Goal: Task Accomplishment & Management: Complete application form

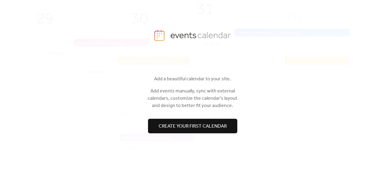
click at [210, 129] on span "Create your first calendar" at bounding box center [193, 125] width 68 height 7
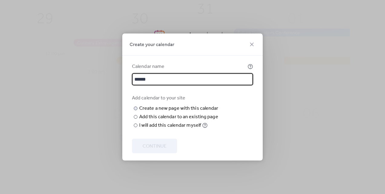
type input "******"
click at [0, 0] on input "text" at bounding box center [0, 0] width 0 height 0
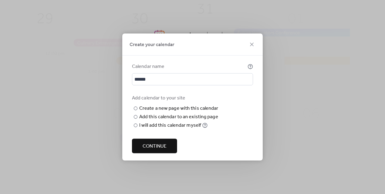
type input "******"
click at [157, 150] on span "Continue" at bounding box center [154, 145] width 24 height 7
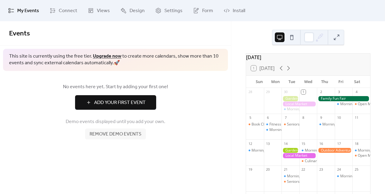
click at [102, 104] on span "Add Your First Event" at bounding box center [119, 102] width 51 height 7
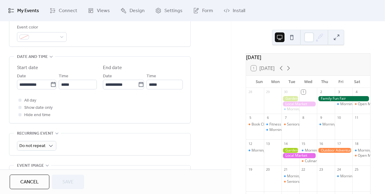
scroll to position [175, 0]
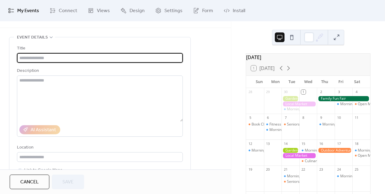
paste input "**********"
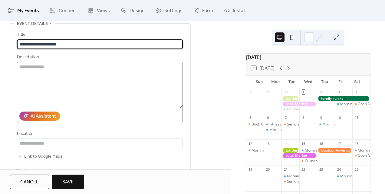
scroll to position [35, 0]
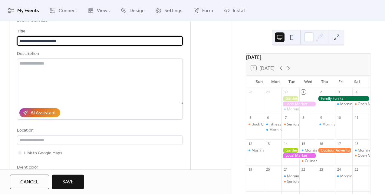
type input "**********"
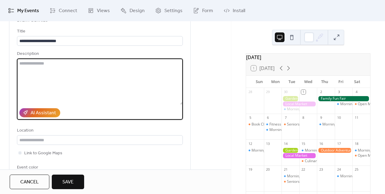
click at [79, 80] on textarea at bounding box center [100, 81] width 166 height 46
paste textarea "**********"
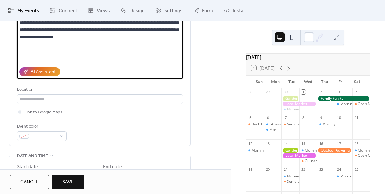
scroll to position [80, 0]
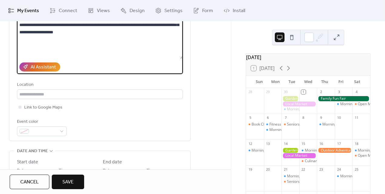
type textarea "**********"
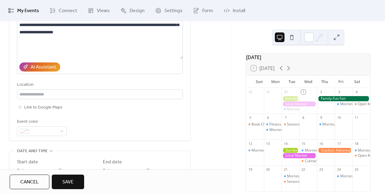
click at [76, 106] on div "Link to Google Maps" at bounding box center [100, 106] width 166 height 7
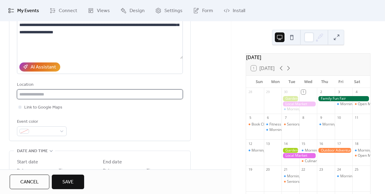
click at [74, 92] on input "text" at bounding box center [100, 94] width 166 height 10
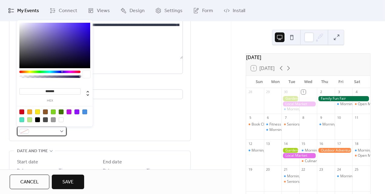
click at [61, 132] on div at bounding box center [42, 131] width 50 height 10
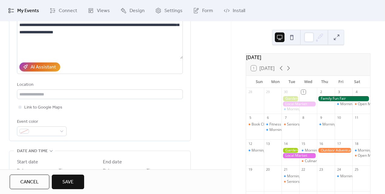
click at [74, 131] on div "Event color" at bounding box center [100, 127] width 166 height 18
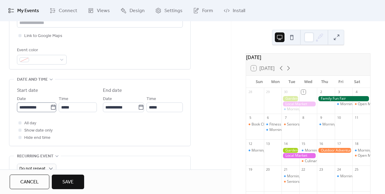
scroll to position [153, 0]
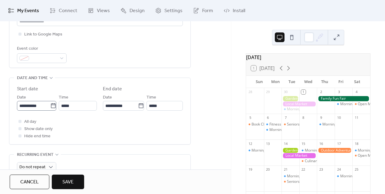
click at [56, 105] on icon at bounding box center [53, 106] width 6 height 6
click at [50, 105] on input "**********" at bounding box center [33, 106] width 33 height 10
click at [49, 127] on span "Show date only" at bounding box center [38, 128] width 28 height 7
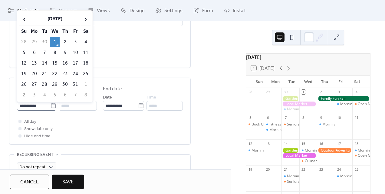
click at [56, 105] on icon at bounding box center [53, 106] width 6 height 6
click at [50, 105] on input "**********" at bounding box center [33, 106] width 33 height 10
click at [24, 18] on span "‹" at bounding box center [23, 19] width 9 height 12
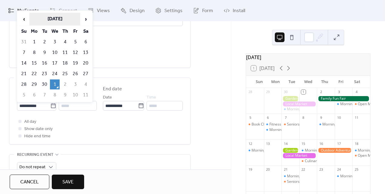
click at [51, 19] on th "[DATE]" at bounding box center [54, 19] width 51 height 13
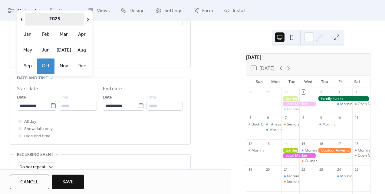
click at [53, 18] on th "2025" at bounding box center [55, 19] width 60 height 13
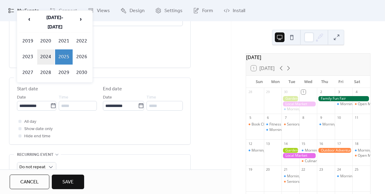
click at [48, 50] on td "2024" at bounding box center [46, 56] width 18 height 15
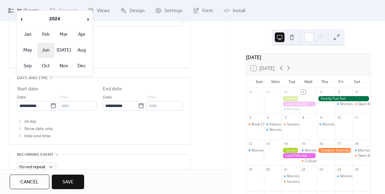
click at [51, 52] on td "Jun" at bounding box center [46, 50] width 18 height 15
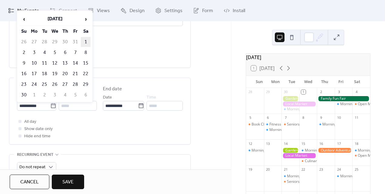
click at [85, 39] on td "1" at bounding box center [86, 42] width 10 height 10
type input "**********"
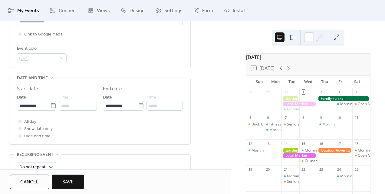
click at [100, 104] on div "**********" at bounding box center [100, 97] width 166 height 25
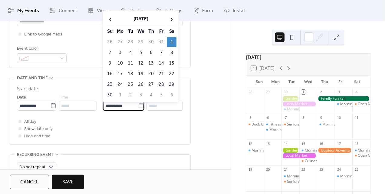
click at [109, 104] on input "**********" at bounding box center [120, 106] width 35 height 10
click at [112, 93] on td "30" at bounding box center [110, 95] width 10 height 10
type input "**********"
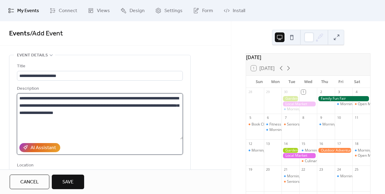
click at [42, 122] on textarea "**********" at bounding box center [100, 116] width 166 height 46
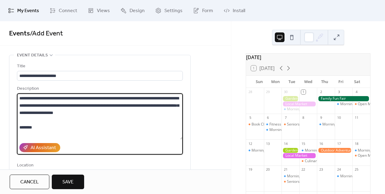
scroll to position [6, 0]
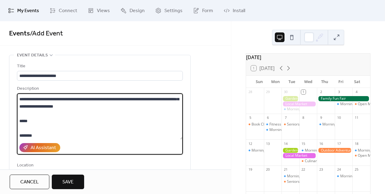
paste textarea "**********"
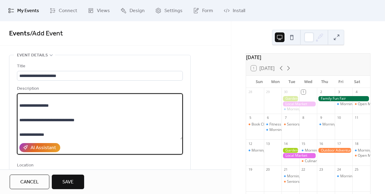
drag, startPoint x: 49, startPoint y: 120, endPoint x: 19, endPoint y: 121, distance: 30.0
click at [19, 120] on textarea "**********" at bounding box center [100, 116] width 166 height 46
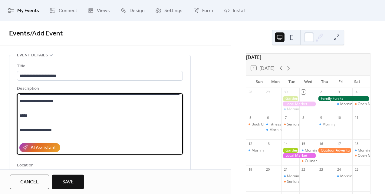
scroll to position [9, 0]
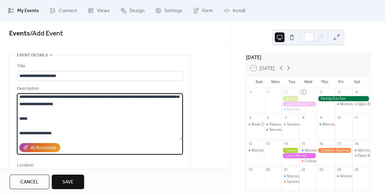
click at [41, 119] on textarea "**********" at bounding box center [100, 116] width 166 height 46
paste textarea "**********"
click at [25, 117] on textarea "**********" at bounding box center [100, 116] width 166 height 46
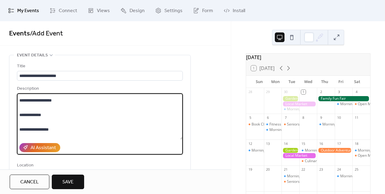
scroll to position [39, 0]
click at [47, 118] on textarea "**********" at bounding box center [100, 116] width 166 height 46
click at [64, 103] on textarea "**********" at bounding box center [100, 116] width 166 height 46
click at [33, 103] on textarea "**********" at bounding box center [100, 116] width 166 height 46
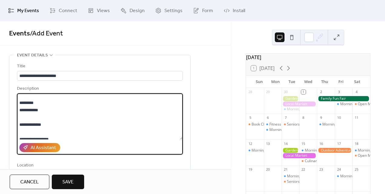
scroll to position [46, 0]
drag, startPoint x: 22, startPoint y: 124, endPoint x: 20, endPoint y: 117, distance: 7.4
click at [20, 117] on textarea "**********" at bounding box center [100, 116] width 166 height 46
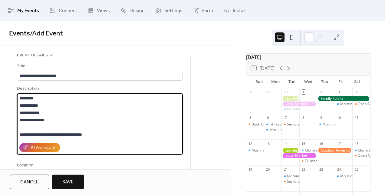
drag, startPoint x: 21, startPoint y: 132, endPoint x: 19, endPoint y: 123, distance: 9.3
click at [19, 123] on textarea "**********" at bounding box center [100, 116] width 166 height 46
click at [51, 124] on textarea "**********" at bounding box center [100, 116] width 166 height 46
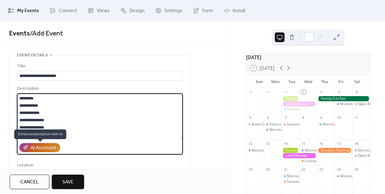
drag, startPoint x: 27, startPoint y: 108, endPoint x: 27, endPoint y: 144, distance: 36.0
click at [27, 146] on div "**********" at bounding box center [100, 119] width 166 height 69
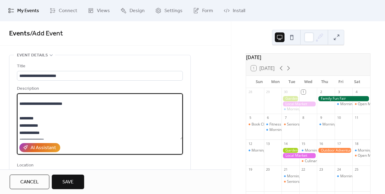
scroll to position [15, 0]
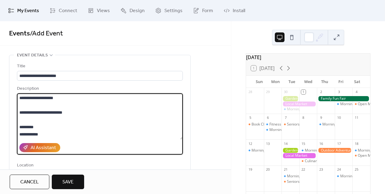
click at [52, 111] on textarea "**********" at bounding box center [100, 116] width 166 height 46
click at [61, 126] on textarea "**********" at bounding box center [100, 116] width 166 height 46
click at [35, 119] on textarea "**********" at bounding box center [100, 116] width 166 height 46
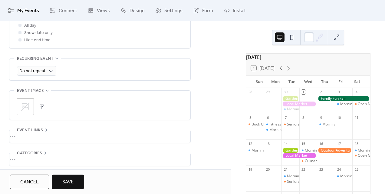
scroll to position [240, 0]
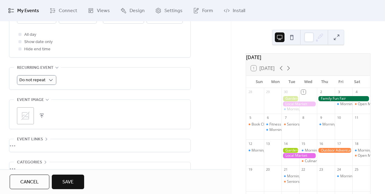
type textarea "**********"
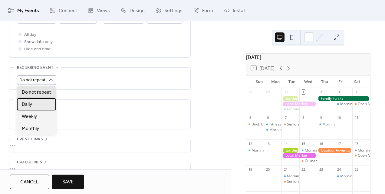
click at [44, 101] on div "Daily" at bounding box center [36, 104] width 39 height 12
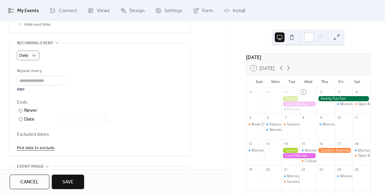
scroll to position [270, 0]
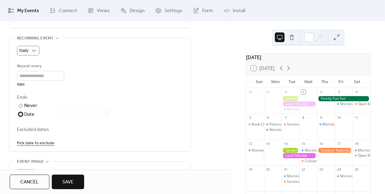
click at [28, 113] on div "Date" at bounding box center [66, 114] width 85 height 8
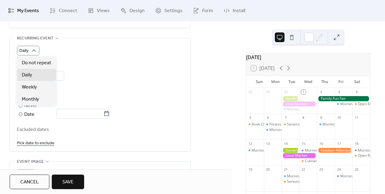
click at [75, 41] on div "Daily Repeat every * days Ends ​ Never ​ Date Excluded dates Pick date to exclu…" at bounding box center [100, 94] width 166 height 113
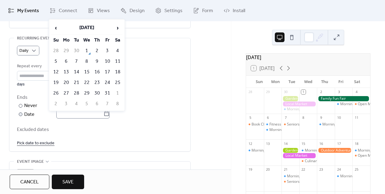
click at [108, 111] on icon at bounding box center [106, 113] width 5 height 5
click at [103, 111] on input "text" at bounding box center [79, 114] width 47 height 10
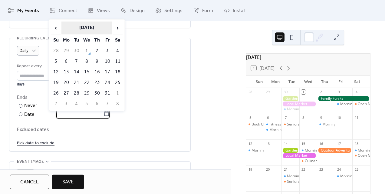
click at [100, 27] on th "[DATE]" at bounding box center [86, 27] width 51 height 13
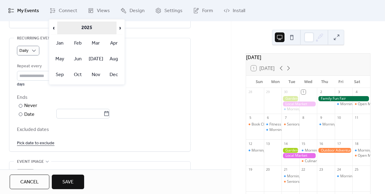
click at [88, 30] on th "2025" at bounding box center [87, 27] width 60 height 13
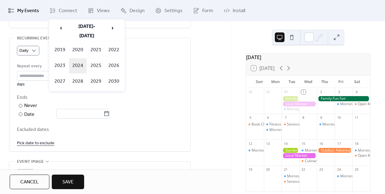
click at [80, 58] on td "2024" at bounding box center [78, 65] width 18 height 15
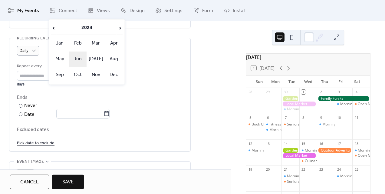
click at [80, 58] on td "Jun" at bounding box center [78, 58] width 18 height 15
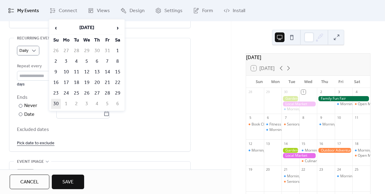
click at [56, 101] on td "30" at bounding box center [56, 104] width 10 height 10
type input "**********"
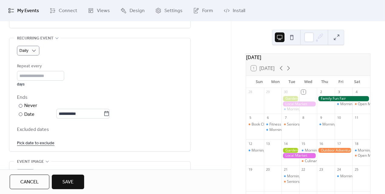
click at [39, 142] on link "Pick date to exclude" at bounding box center [36, 143] width 38 height 8
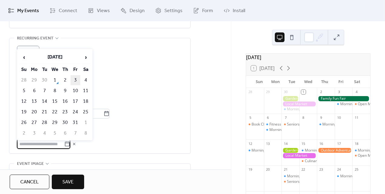
click at [74, 80] on td "3" at bounding box center [75, 80] width 10 height 10
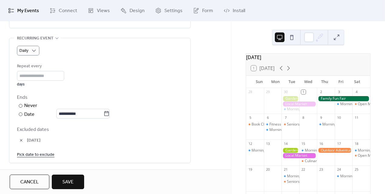
click at [37, 154] on link "Pick date to exclude" at bounding box center [36, 154] width 38 height 8
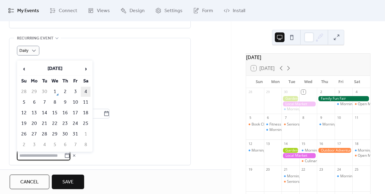
click at [82, 92] on td "4" at bounding box center [86, 92] width 10 height 10
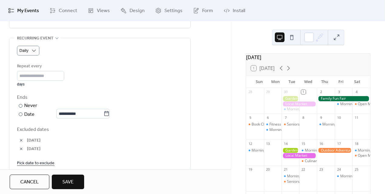
click at [39, 160] on link "Pick date to exclude" at bounding box center [36, 163] width 38 height 8
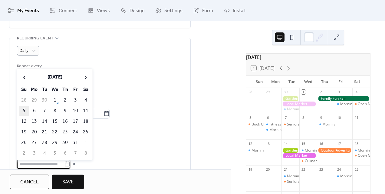
click at [26, 109] on td "5" at bounding box center [24, 111] width 10 height 10
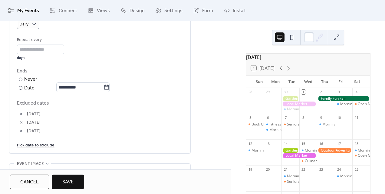
scroll to position [294, 0]
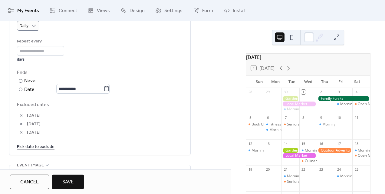
click at [32, 146] on link "Pick date to exclude" at bounding box center [36, 146] width 38 height 8
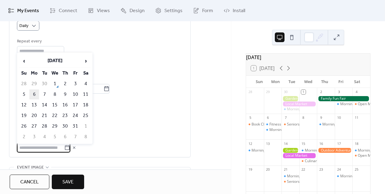
click at [35, 96] on td "6" at bounding box center [34, 94] width 10 height 10
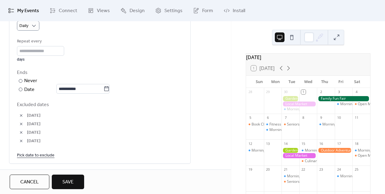
click at [35, 152] on link "Pick date to exclude" at bounding box center [36, 155] width 38 height 8
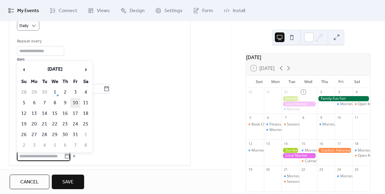
click at [75, 102] on td "10" at bounding box center [75, 103] width 10 height 10
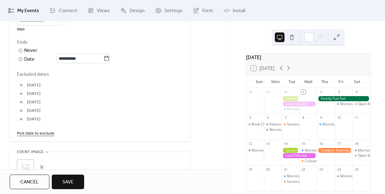
scroll to position [325, 0]
click at [41, 134] on link "Pick date to exclude" at bounding box center [36, 133] width 38 height 8
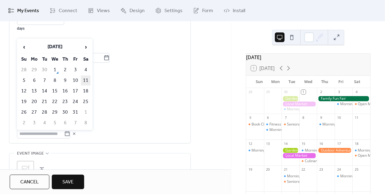
click at [87, 81] on td "11" at bounding box center [86, 80] width 10 height 10
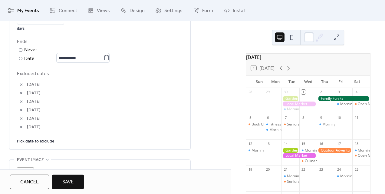
click at [41, 138] on link "Pick date to exclude" at bounding box center [36, 141] width 38 height 8
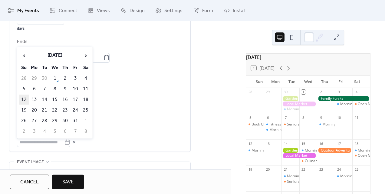
click at [25, 97] on td "12" at bounding box center [24, 99] width 10 height 10
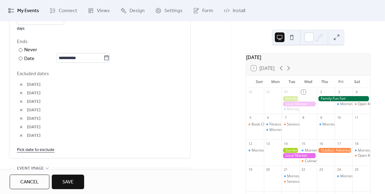
click at [33, 146] on link "Pick date to exclude" at bounding box center [36, 150] width 38 height 8
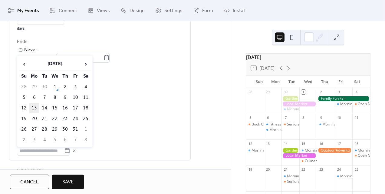
click at [34, 108] on td "13" at bounding box center [34, 108] width 10 height 10
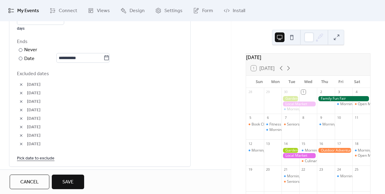
click at [29, 158] on link "Pick date to exclude" at bounding box center [36, 158] width 38 height 8
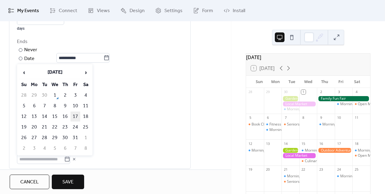
click at [75, 116] on td "17" at bounding box center [75, 116] width 10 height 10
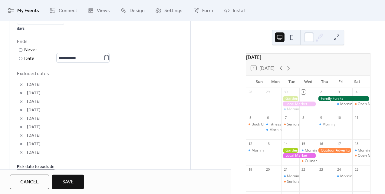
click at [41, 165] on link "Pick date to exclude" at bounding box center [36, 166] width 38 height 8
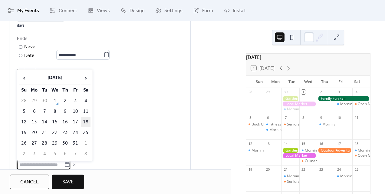
click at [87, 120] on td "18" at bounding box center [86, 122] width 10 height 10
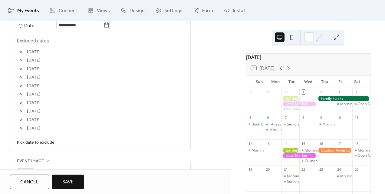
scroll to position [360, 0]
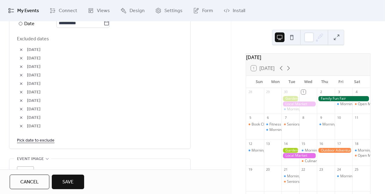
click at [47, 141] on link "Pick date to exclude" at bounding box center [36, 140] width 38 height 8
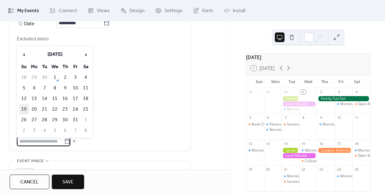
click at [25, 106] on td "19" at bounding box center [24, 109] width 10 height 10
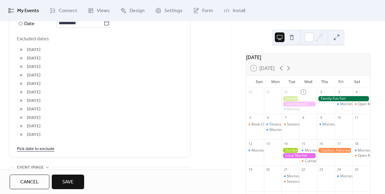
click at [32, 146] on link "Pick date to exclude" at bounding box center [36, 149] width 38 height 8
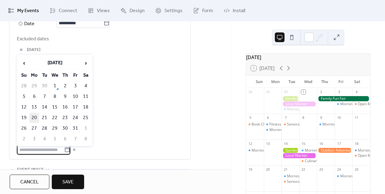
click at [34, 114] on td "20" at bounding box center [34, 118] width 10 height 10
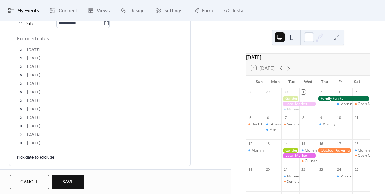
click at [39, 156] on link "Pick date to exclude" at bounding box center [36, 157] width 38 height 8
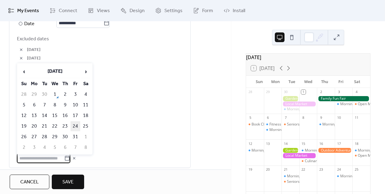
click at [73, 125] on td "24" at bounding box center [75, 126] width 10 height 10
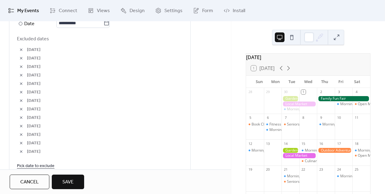
click at [44, 162] on link "Pick date to exclude" at bounding box center [36, 166] width 38 height 8
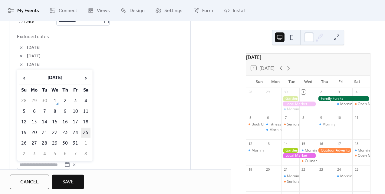
click at [85, 132] on td "25" at bounding box center [86, 132] width 10 height 10
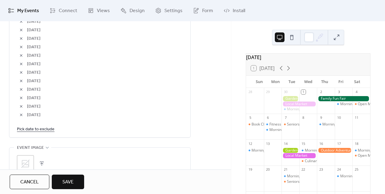
scroll to position [406, 0]
click at [47, 124] on link "Pick date to exclude" at bounding box center [36, 128] width 38 height 8
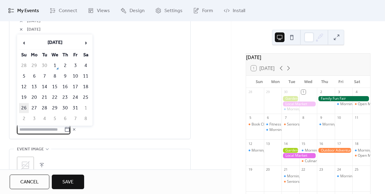
click at [26, 106] on td "26" at bounding box center [24, 108] width 10 height 10
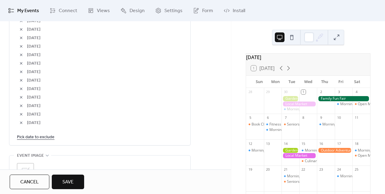
click at [39, 137] on link "Pick date to exclude" at bounding box center [36, 137] width 38 height 8
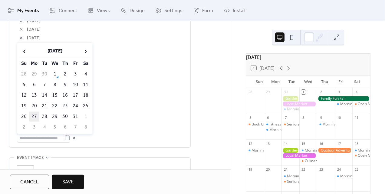
click at [35, 111] on td "27" at bounding box center [34, 116] width 10 height 10
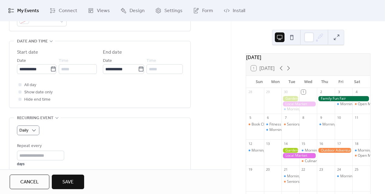
scroll to position [185, 0]
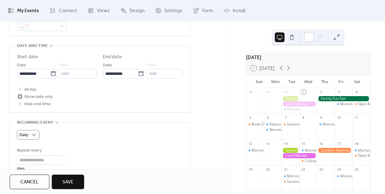
click at [31, 96] on span "Show date only" at bounding box center [38, 96] width 28 height 7
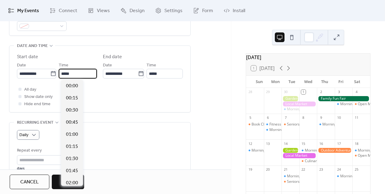
scroll to position [581, 0]
click at [65, 73] on input "*****" at bounding box center [78, 74] width 38 height 10
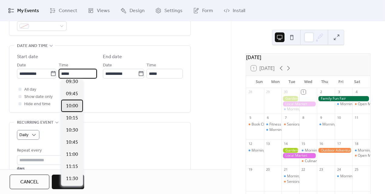
click at [75, 105] on span "10:00" at bounding box center [72, 105] width 12 height 7
type input "*****"
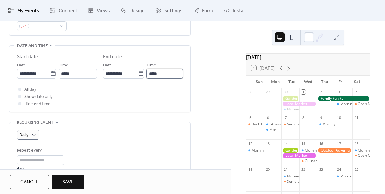
click at [154, 71] on input "*****" at bounding box center [164, 74] width 36 height 10
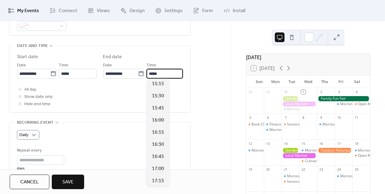
scroll to position [747, 0]
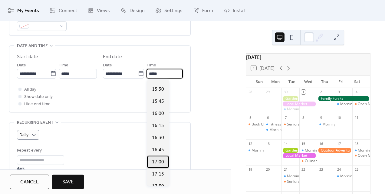
click at [159, 158] on span "17:00" at bounding box center [158, 161] width 12 height 7
type input "*****"
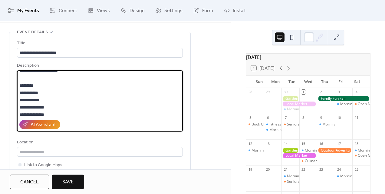
scroll to position [32, 0]
drag, startPoint x: 64, startPoint y: 110, endPoint x: 19, endPoint y: 74, distance: 57.7
click at [19, 74] on textarea "**********" at bounding box center [100, 93] width 166 height 46
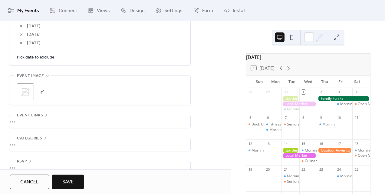
scroll to position [506, 0]
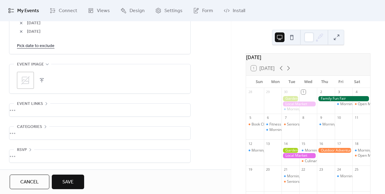
type textarea "**********"
click at [25, 106] on div "•••" at bounding box center [99, 109] width 181 height 13
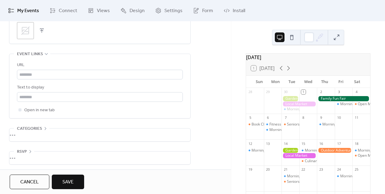
scroll to position [557, 0]
click at [59, 174] on button "Save" at bounding box center [68, 181] width 32 height 15
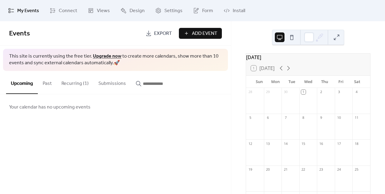
click at [46, 83] on button "Past" at bounding box center [47, 82] width 19 height 22
click at [70, 83] on button "Recurring (1)" at bounding box center [75, 82] width 37 height 22
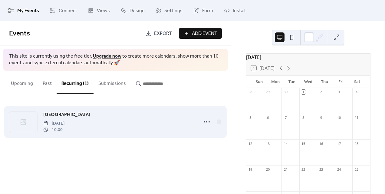
click at [64, 125] on span "[DATE]" at bounding box center [53, 123] width 21 height 6
click at [86, 140] on div "[GEOGRAPHIC_DATA] [DATE] 10:00" at bounding box center [115, 121] width 213 height 37
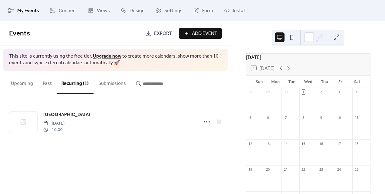
click at [279, 40] on button at bounding box center [280, 37] width 10 height 10
click at [293, 39] on button at bounding box center [292, 37] width 10 height 10
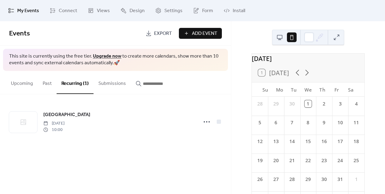
click at [280, 38] on button at bounding box center [280, 37] width 10 height 10
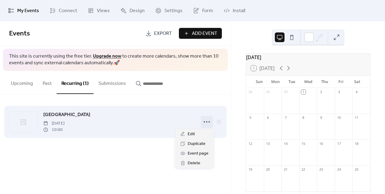
click at [204, 123] on icon at bounding box center [207, 122] width 10 height 10
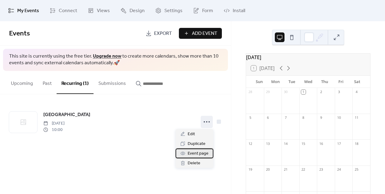
click at [201, 155] on span "Event page" at bounding box center [198, 153] width 21 height 7
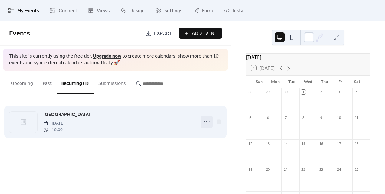
click at [208, 122] on icon at bounding box center [207, 122] width 10 height 10
click at [170, 119] on div "[GEOGRAPHIC_DATA] [DATE] 10:00" at bounding box center [118, 122] width 151 height 22
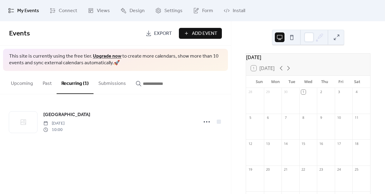
click at [79, 89] on button "Recurring (1)" at bounding box center [75, 82] width 37 height 23
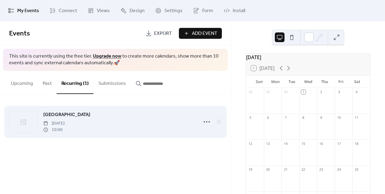
click at [85, 115] on span "[GEOGRAPHIC_DATA]" at bounding box center [66, 114] width 47 height 7
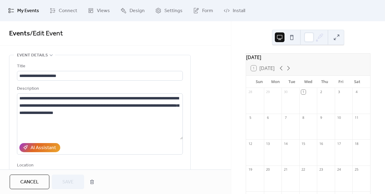
click at [27, 13] on span "My Events" at bounding box center [28, 10] width 22 height 7
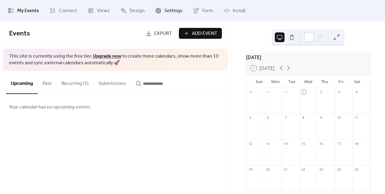
click at [164, 14] on span "Settings" at bounding box center [173, 10] width 18 height 7
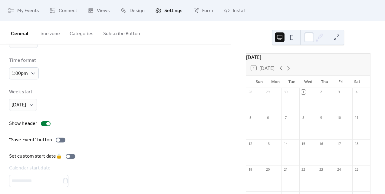
scroll to position [36, 0]
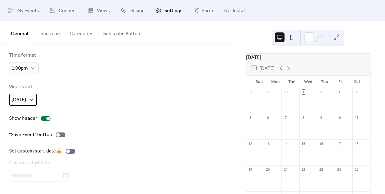
click at [20, 96] on span "[DATE]" at bounding box center [18, 99] width 15 height 9
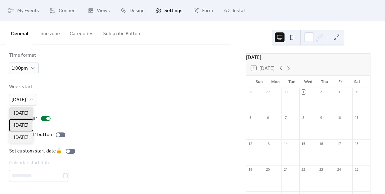
click at [23, 122] on span "[DATE]" at bounding box center [21, 125] width 15 height 7
click at [80, 90] on div "Week start [DATE]" at bounding box center [115, 94] width 213 height 22
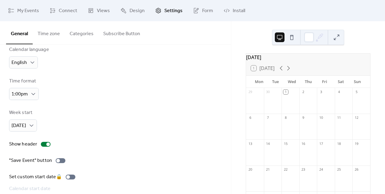
scroll to position [0, 0]
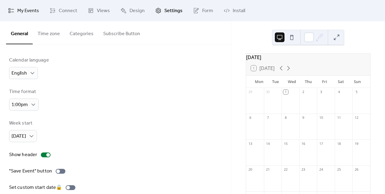
click at [23, 12] on span "My Events" at bounding box center [28, 10] width 22 height 7
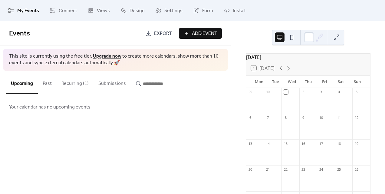
click at [75, 84] on button "Recurring (1)" at bounding box center [75, 82] width 37 height 22
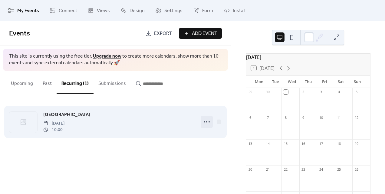
click at [207, 126] on div at bounding box center [207, 122] width 12 height 12
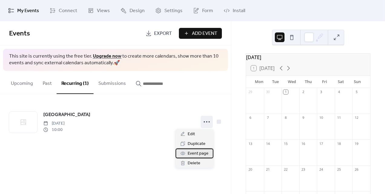
click at [199, 150] on span "Event page" at bounding box center [198, 153] width 21 height 7
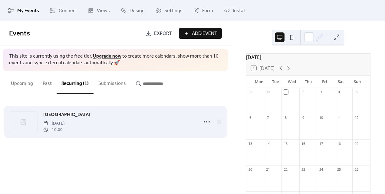
click at [84, 116] on span "[GEOGRAPHIC_DATA]" at bounding box center [66, 114] width 47 height 7
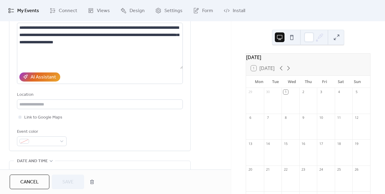
scroll to position [44, 0]
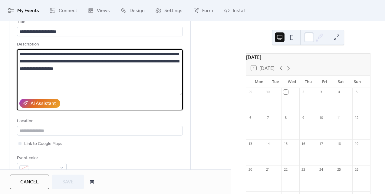
click at [97, 84] on textarea "**********" at bounding box center [100, 72] width 166 height 46
click at [97, 14] on span "Views" at bounding box center [103, 10] width 13 height 7
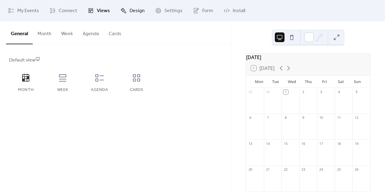
click at [134, 7] on span "Design" at bounding box center [136, 10] width 15 height 7
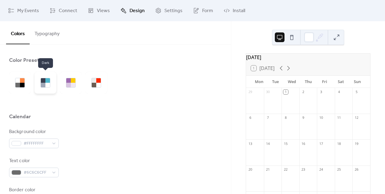
click at [42, 74] on div at bounding box center [45, 83] width 22 height 22
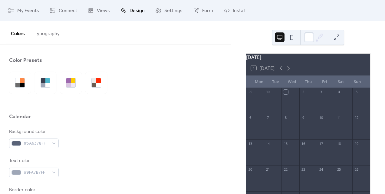
click at [51, 36] on button "Typography" at bounding box center [47, 32] width 35 height 22
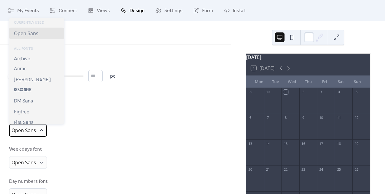
click at [31, 130] on span "Open Sans" at bounding box center [23, 130] width 25 height 7
click at [113, 128] on div "Header font Open Sans" at bounding box center [115, 124] width 213 height 23
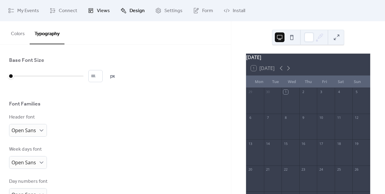
click at [107, 15] on span "Views" at bounding box center [103, 10] width 13 height 7
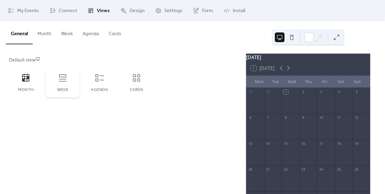
click at [65, 86] on div "Week" at bounding box center [62, 82] width 33 height 30
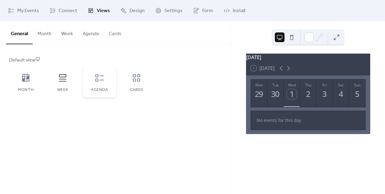
click at [100, 79] on icon at bounding box center [100, 78] width 10 height 10
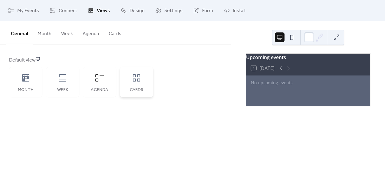
click at [130, 82] on div "Cards" at bounding box center [136, 82] width 33 height 30
click at [104, 77] on icon at bounding box center [100, 78] width 10 height 10
click at [40, 33] on button "Month" at bounding box center [45, 32] width 24 height 22
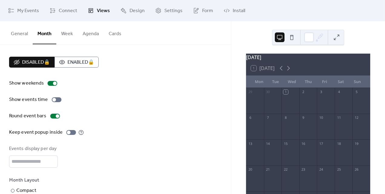
click at [101, 10] on span "Views" at bounding box center [103, 10] width 13 height 7
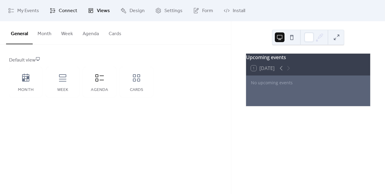
click at [73, 9] on span "Connect" at bounding box center [68, 10] width 18 height 7
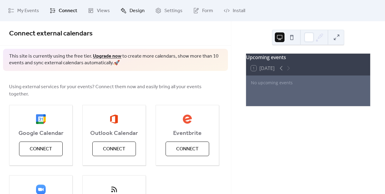
click at [129, 14] on span "Design" at bounding box center [136, 10] width 15 height 7
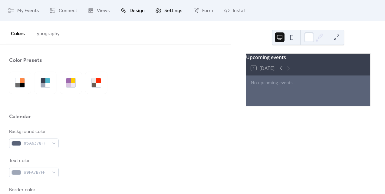
click at [161, 9] on link "Settings" at bounding box center [169, 10] width 36 height 16
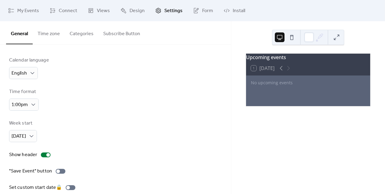
click at [79, 33] on button "Categories" at bounding box center [82, 32] width 34 height 22
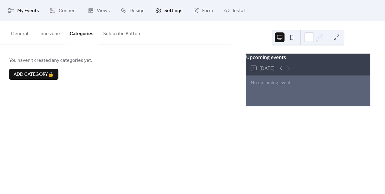
click at [19, 8] on span "My Events" at bounding box center [28, 10] width 22 height 7
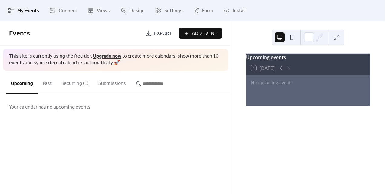
click at [68, 85] on button "Recurring (1)" at bounding box center [75, 82] width 37 height 22
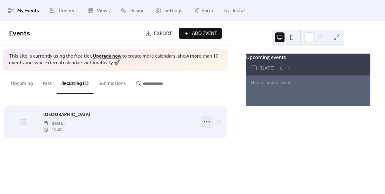
click at [202, 124] on icon at bounding box center [207, 122] width 10 height 10
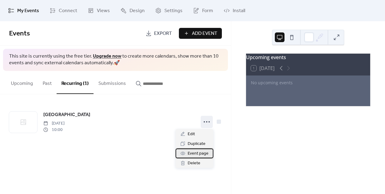
click at [191, 155] on span "Event page" at bounding box center [198, 153] width 21 height 7
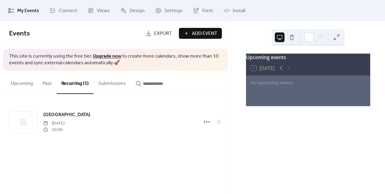
click at [120, 81] on button "Submissions" at bounding box center [111, 82] width 37 height 22
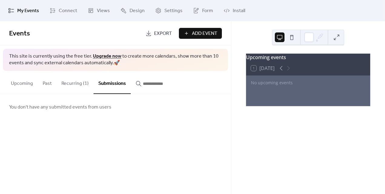
click at [44, 82] on button "Past" at bounding box center [47, 82] width 19 height 22
click at [24, 82] on button "Upcoming" at bounding box center [22, 82] width 32 height 22
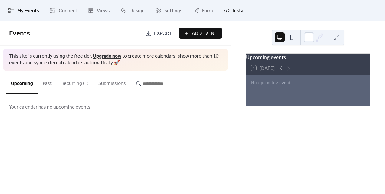
click at [237, 7] on span "Install" at bounding box center [239, 10] width 12 height 7
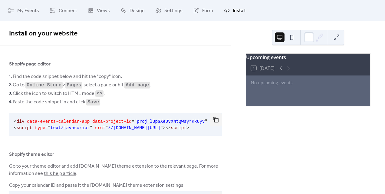
scroll to position [29, 0]
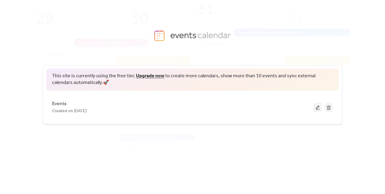
click at [232, 76] on span "This site is currently using the free tier. Upgrade now to create more calendar…" at bounding box center [192, 80] width 281 height 14
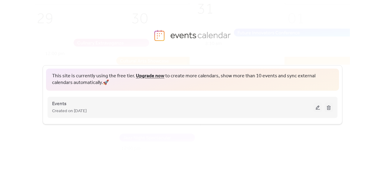
click at [317, 110] on button at bounding box center [317, 107] width 8 height 9
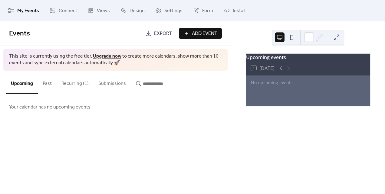
click at [118, 87] on button "Submissions" at bounding box center [111, 82] width 37 height 22
click at [72, 82] on button "Recurring (1)" at bounding box center [75, 82] width 37 height 22
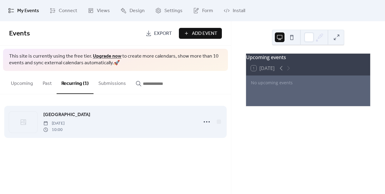
click at [77, 115] on span "South East Open Studios" at bounding box center [66, 114] width 47 height 7
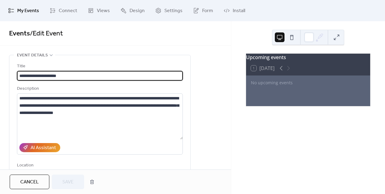
click at [32, 12] on span "My Events" at bounding box center [28, 10] width 22 height 7
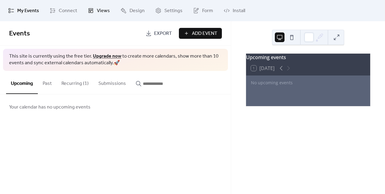
click at [97, 11] on span "Views" at bounding box center [103, 10] width 13 height 7
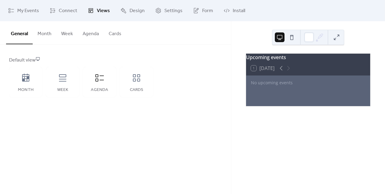
click at [103, 55] on div "Default view Month Week Agenda Cards" at bounding box center [115, 76] width 231 height 65
click at [132, 7] on span "Design" at bounding box center [136, 10] width 15 height 7
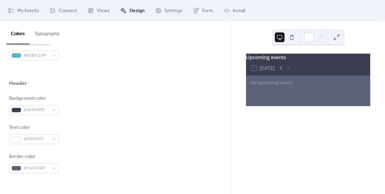
scroll to position [236, 0]
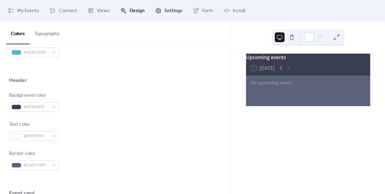
click at [164, 14] on span "Settings" at bounding box center [173, 10] width 18 height 7
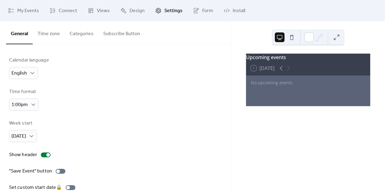
click at [86, 37] on button "Categories" at bounding box center [82, 32] width 34 height 22
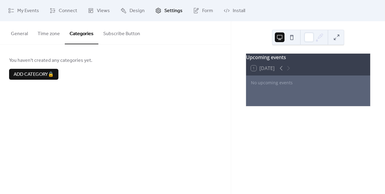
click at [108, 40] on button "Subscribe Button" at bounding box center [121, 32] width 47 height 22
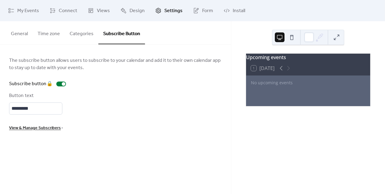
click at [25, 36] on button "General" at bounding box center [19, 32] width 27 height 22
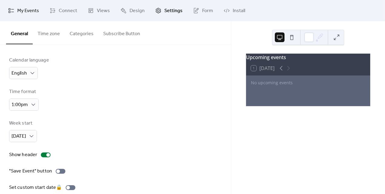
click at [27, 7] on span "My Events" at bounding box center [28, 10] width 22 height 7
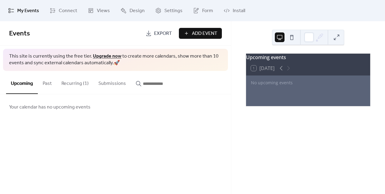
click at [39, 43] on div "Events Export Add Event" at bounding box center [115, 33] width 231 height 25
